Goal: Communication & Community: Answer question/provide support

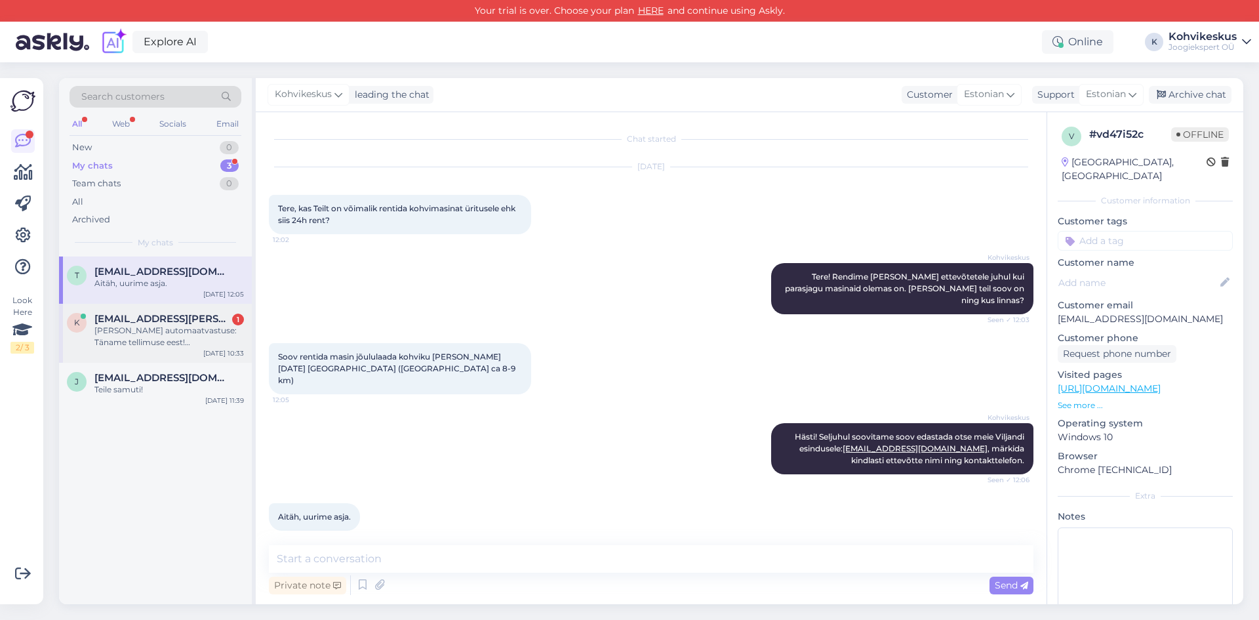
click at [138, 345] on div "[PERSON_NAME] automaatvastuse: Täname tellimuse eest! [PERSON_NAME][GEOGRAPHIC_…" at bounding box center [168, 337] width 149 height 24
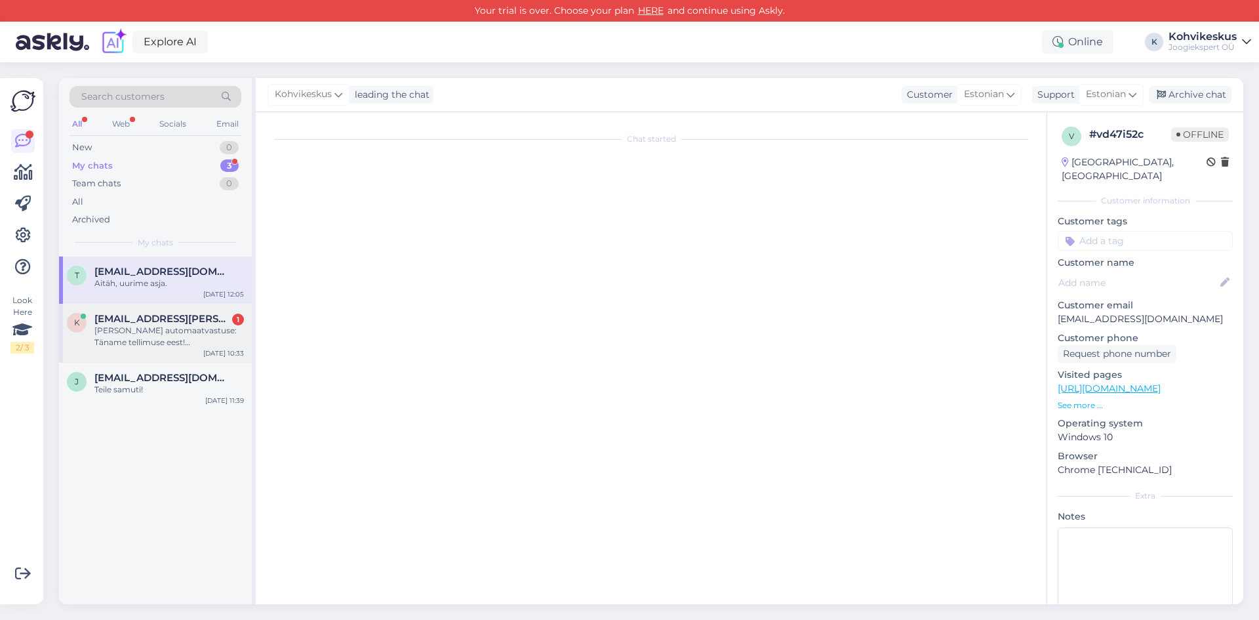
scroll to position [386, 0]
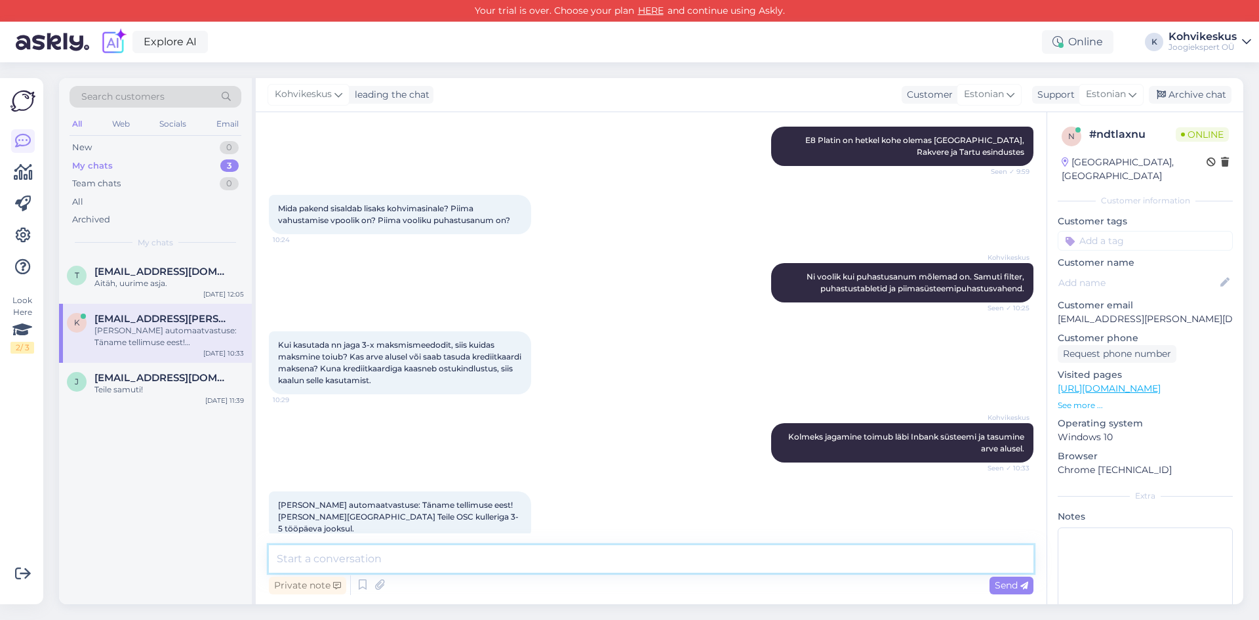
click at [415, 549] on textarea at bounding box center [651, 559] width 764 height 28
click at [155, 281] on div "Aitäh, uurime asja." at bounding box center [168, 283] width 149 height 12
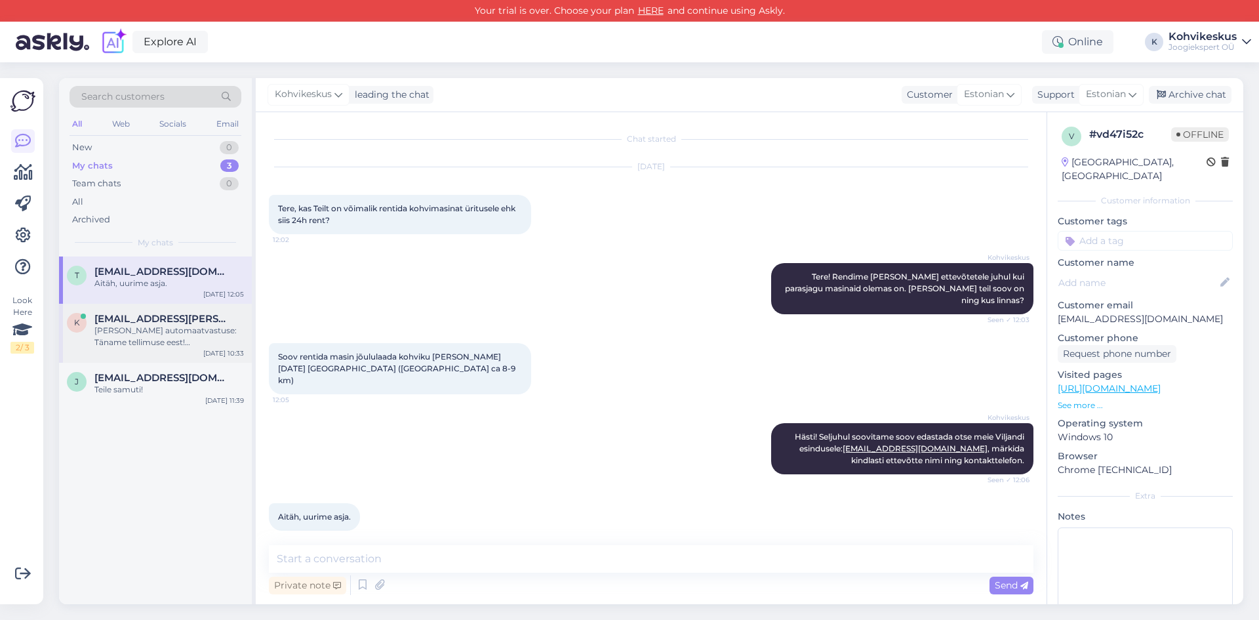
click at [155, 330] on div "[PERSON_NAME] automaatvastuse: Täname tellimuse eest! [PERSON_NAME][GEOGRAPHIC_…" at bounding box center [168, 337] width 149 height 24
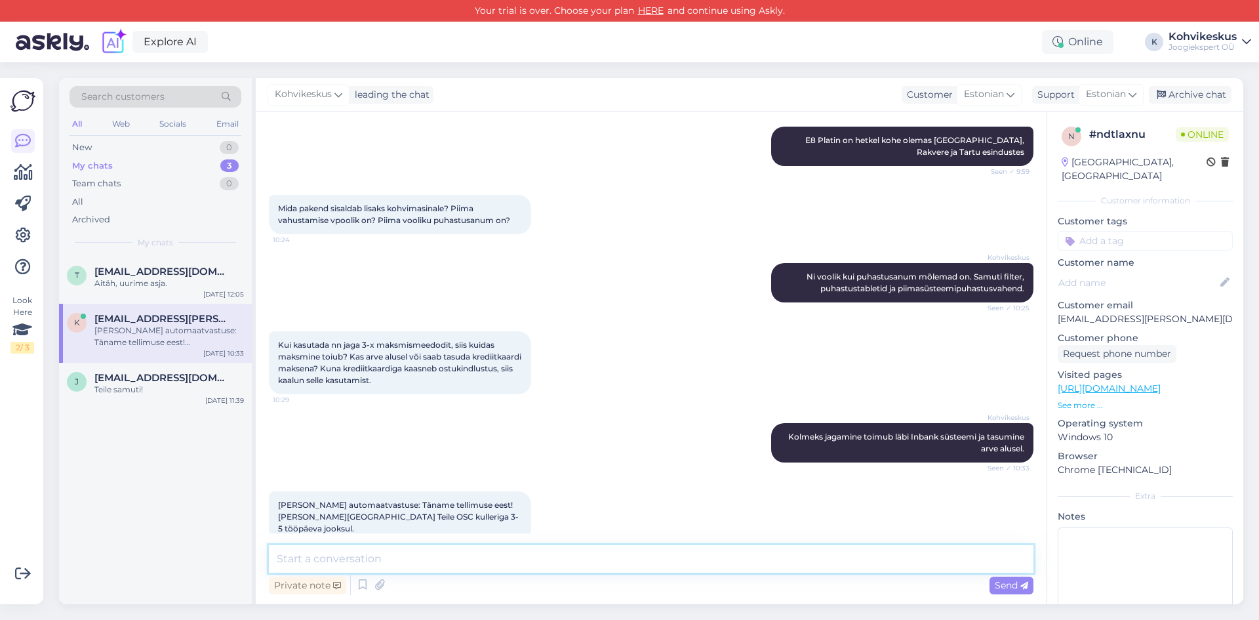
click at [492, 552] on textarea at bounding box center [651, 559] width 764 height 28
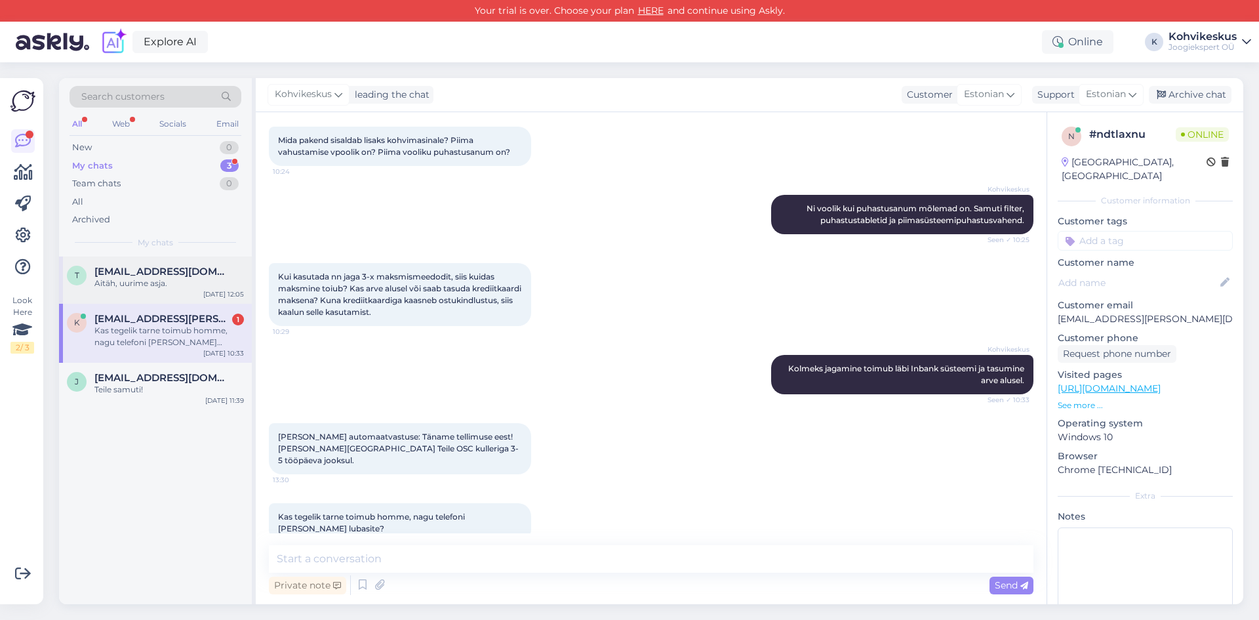
click at [149, 275] on span "[EMAIL_ADDRESS][DOMAIN_NAME]" at bounding box center [162, 272] width 136 height 12
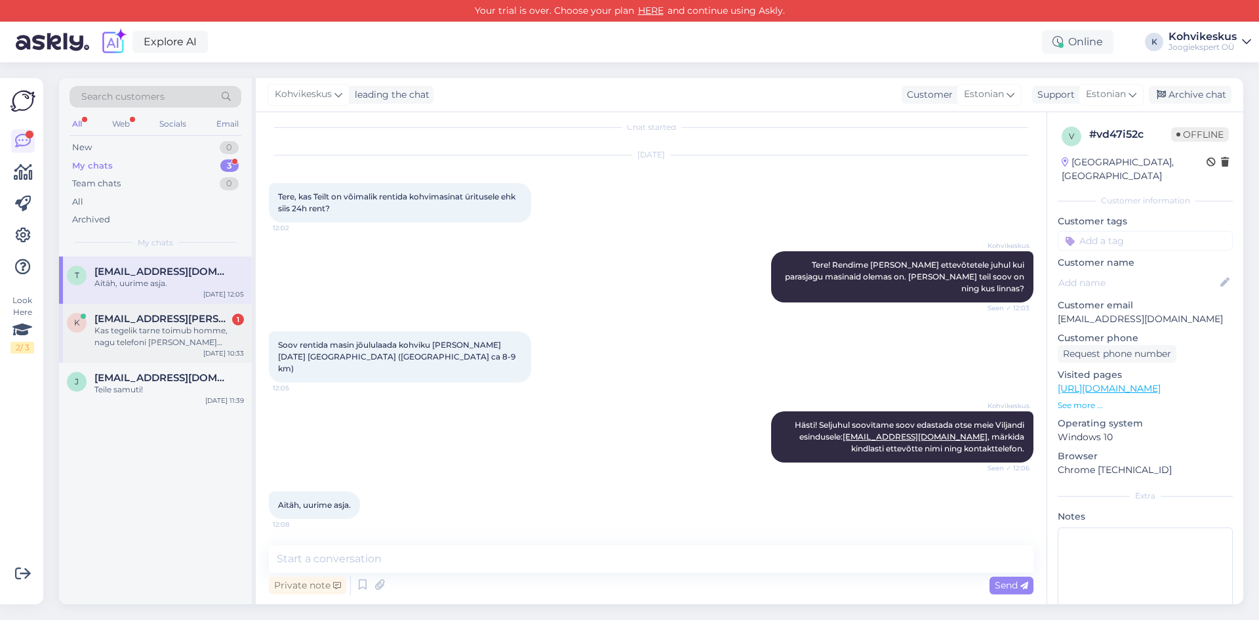
scroll to position [0, 0]
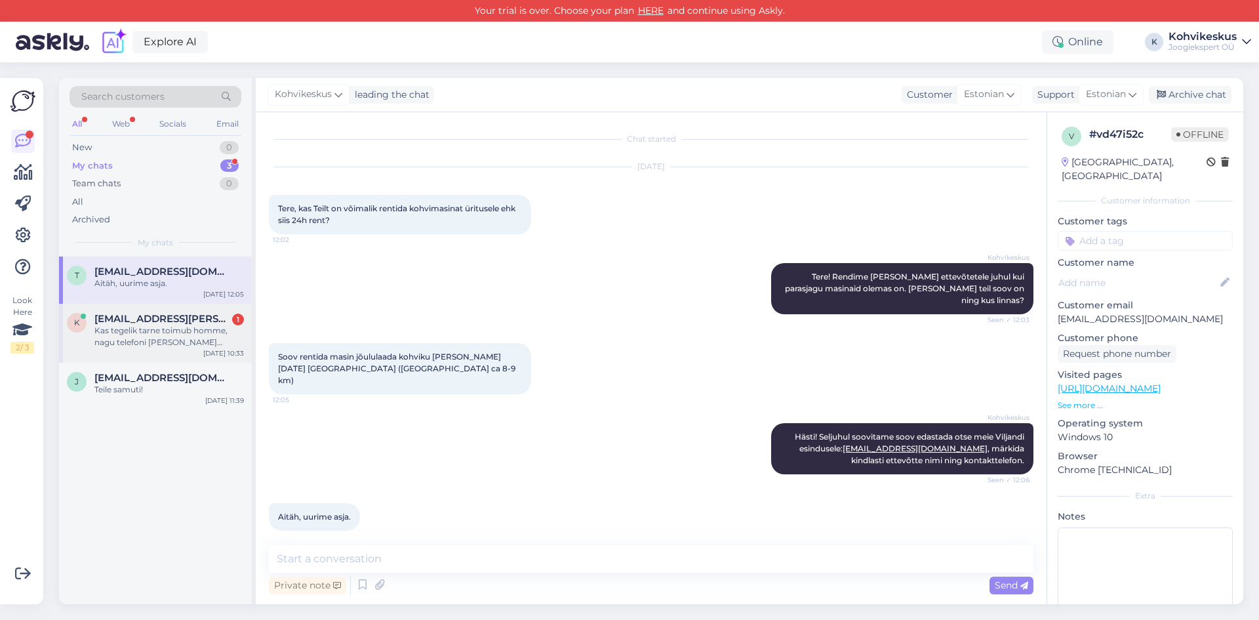
click at [159, 340] on div "Kas tegelik tarne toimub homme, nagu telefoni [PERSON_NAME] lubasite?" at bounding box center [168, 337] width 149 height 24
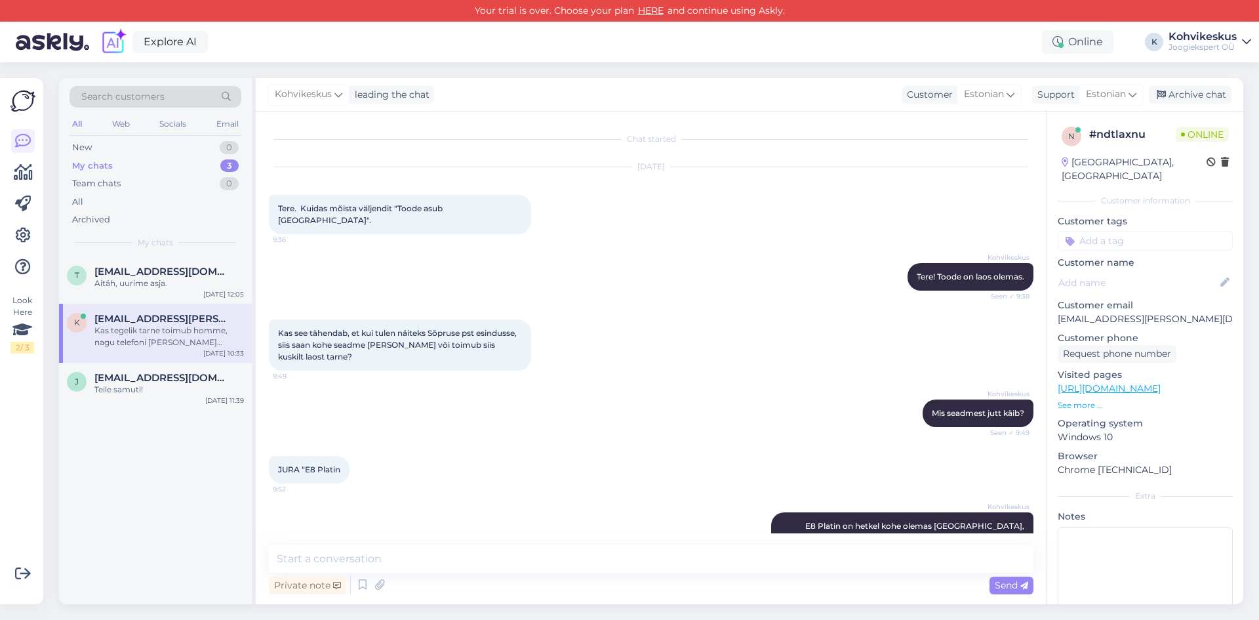
scroll to position [454, 0]
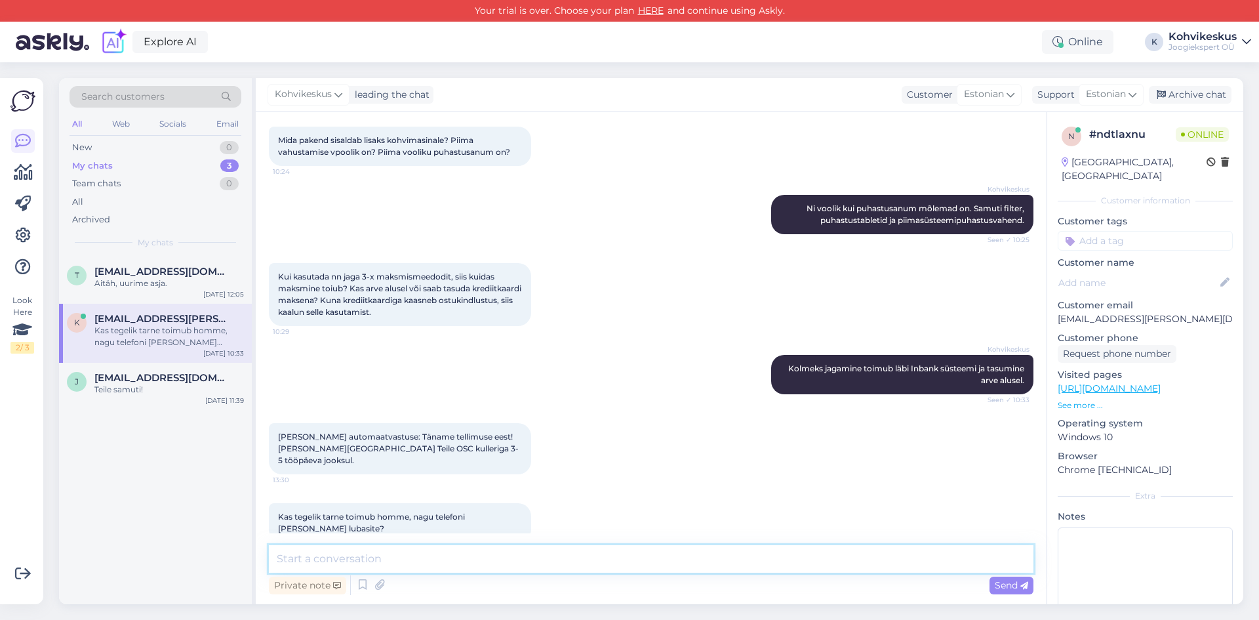
click at [507, 555] on textarea at bounding box center [651, 559] width 764 height 28
click at [420, 557] on textarea at bounding box center [651, 559] width 764 height 28
type textarea "Kohe kinnitan meie põhilaoga üle, et kindlasti homme tarne oleks."
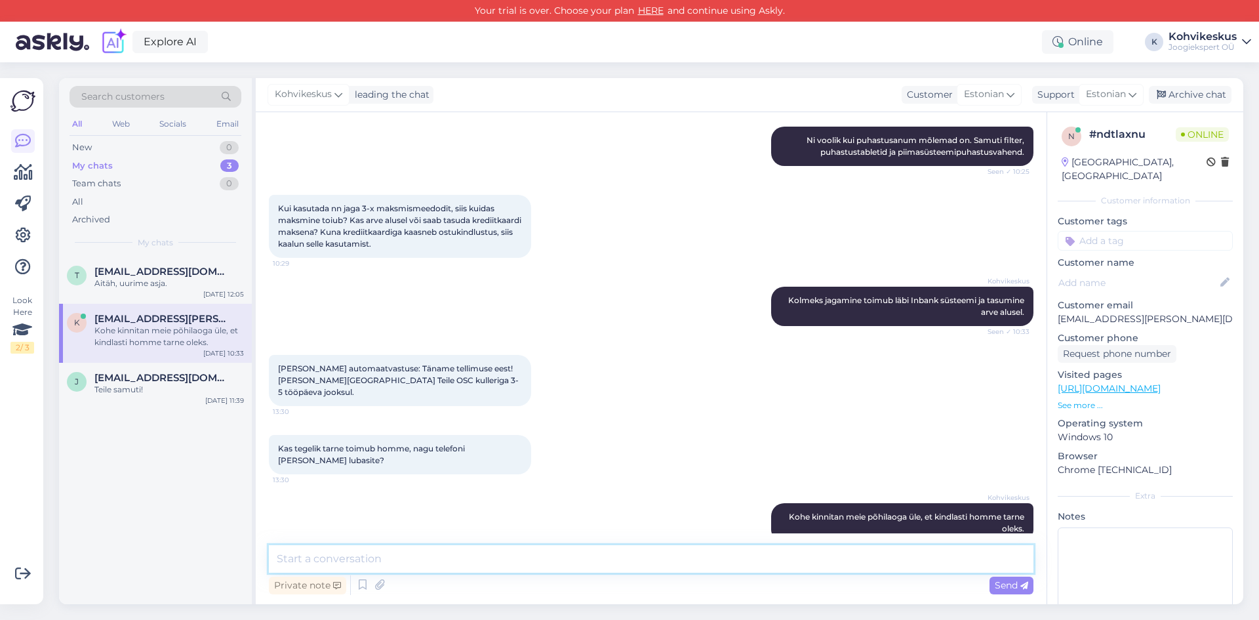
type textarea "A"
click at [452, 571] on textarea at bounding box center [651, 559] width 764 height 28
click at [752, 66] on div "Search customers All Web Socials Email New 0 My chats 3 Team chats 0 All Archiv…" at bounding box center [655, 340] width 1208 height 557
click at [691, 553] on textarea at bounding box center [651, 559] width 764 height 28
click at [680, 71] on div "Search customers All Web Socials Email New 0 My chats 3 Team chats 0 All Archiv…" at bounding box center [655, 340] width 1208 height 557
